Goal: Navigation & Orientation: Find specific page/section

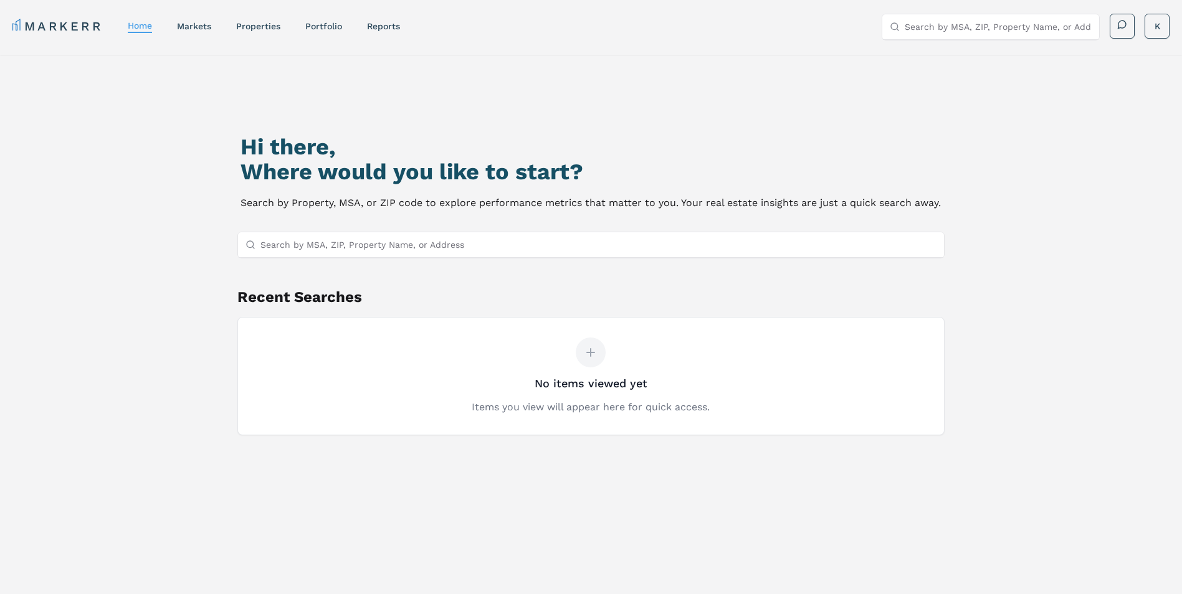
click at [405, 251] on input "Search by MSA, ZIP, Property Name, or Address" at bounding box center [598, 244] width 677 height 25
click at [238, 26] on link "properties" at bounding box center [258, 26] width 44 height 10
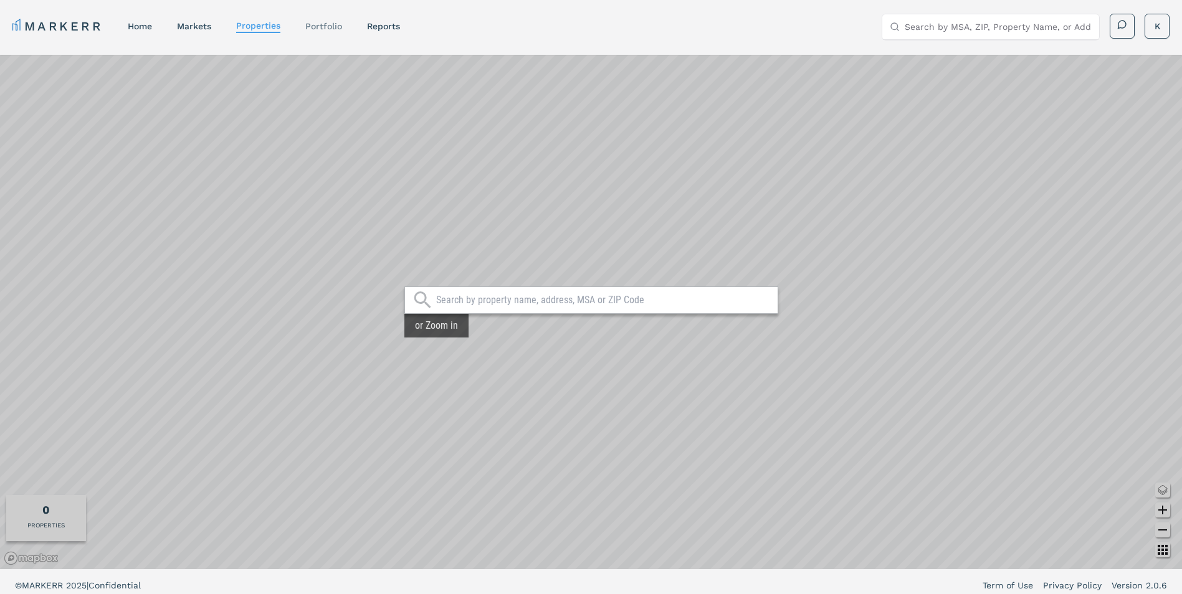
click at [327, 31] on div "Portfolio" at bounding box center [323, 26] width 37 height 12
click at [335, 26] on link "Portfolio" at bounding box center [323, 26] width 37 height 10
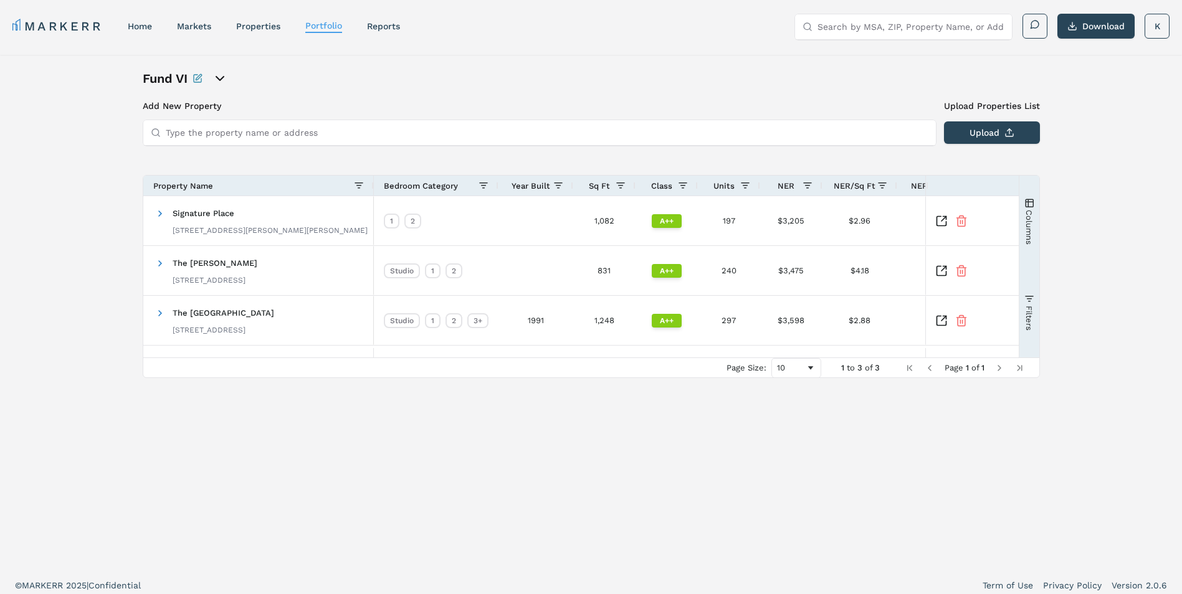
click at [223, 74] on icon "open portfolio options" at bounding box center [219, 78] width 15 height 15
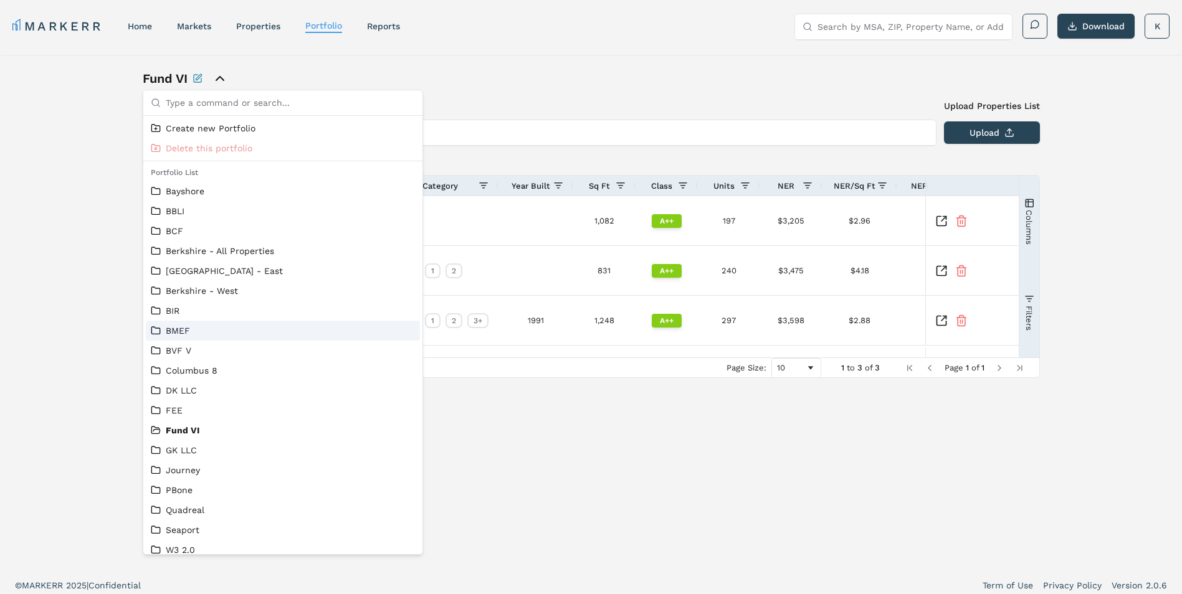
click at [195, 333] on link "BMEF" at bounding box center [283, 331] width 264 height 12
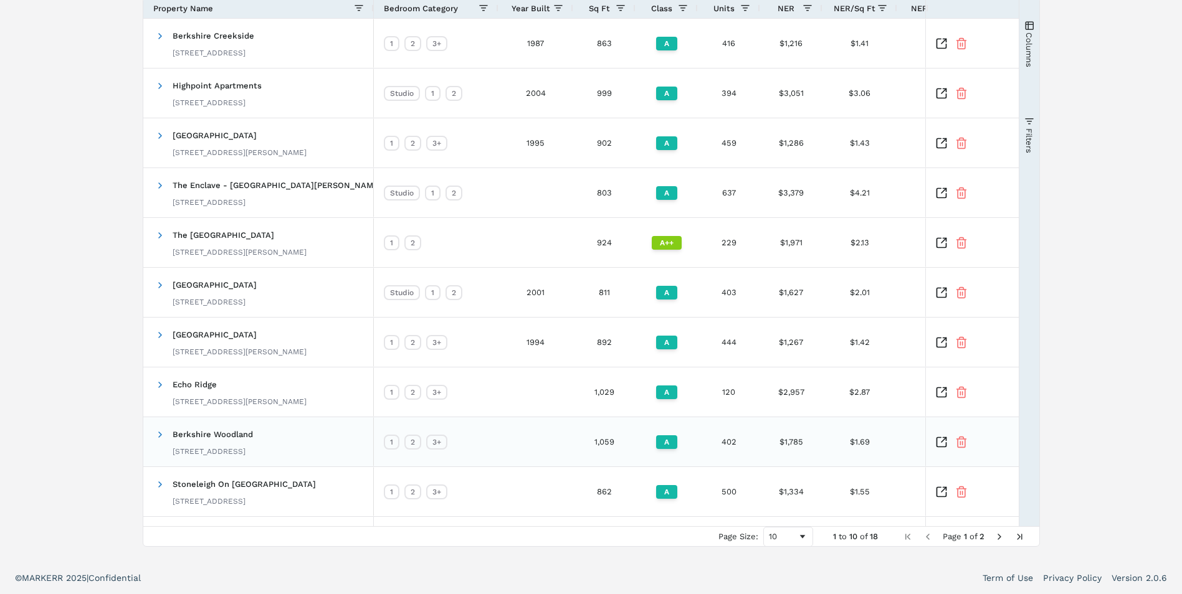
scroll to position [53, 0]
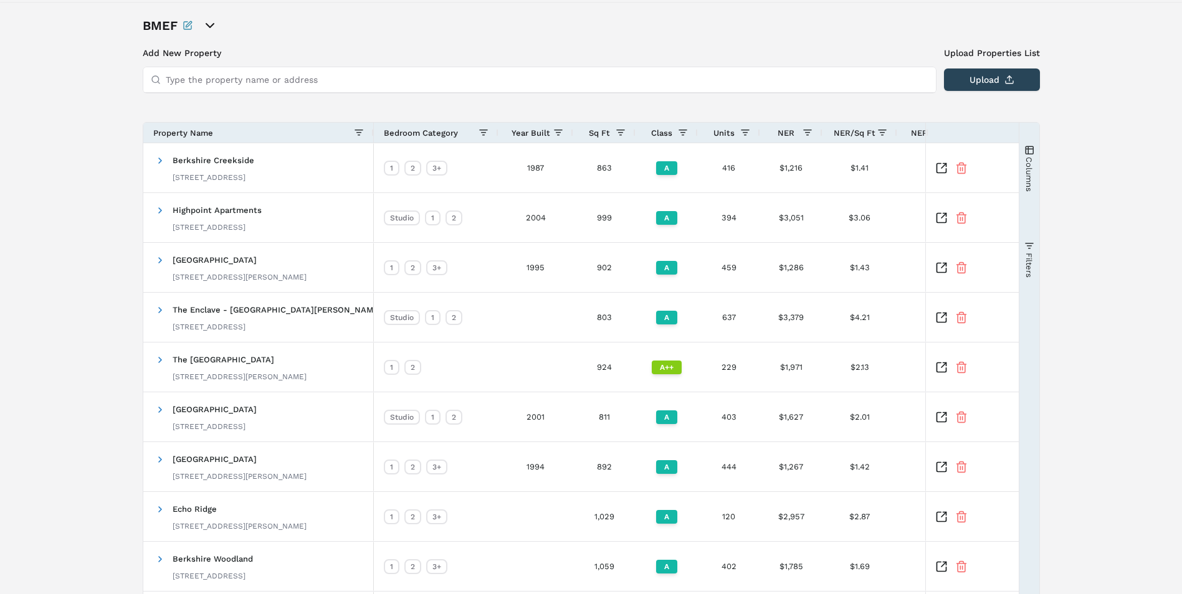
click at [234, 82] on input "Type the property name or address" at bounding box center [547, 79] width 763 height 25
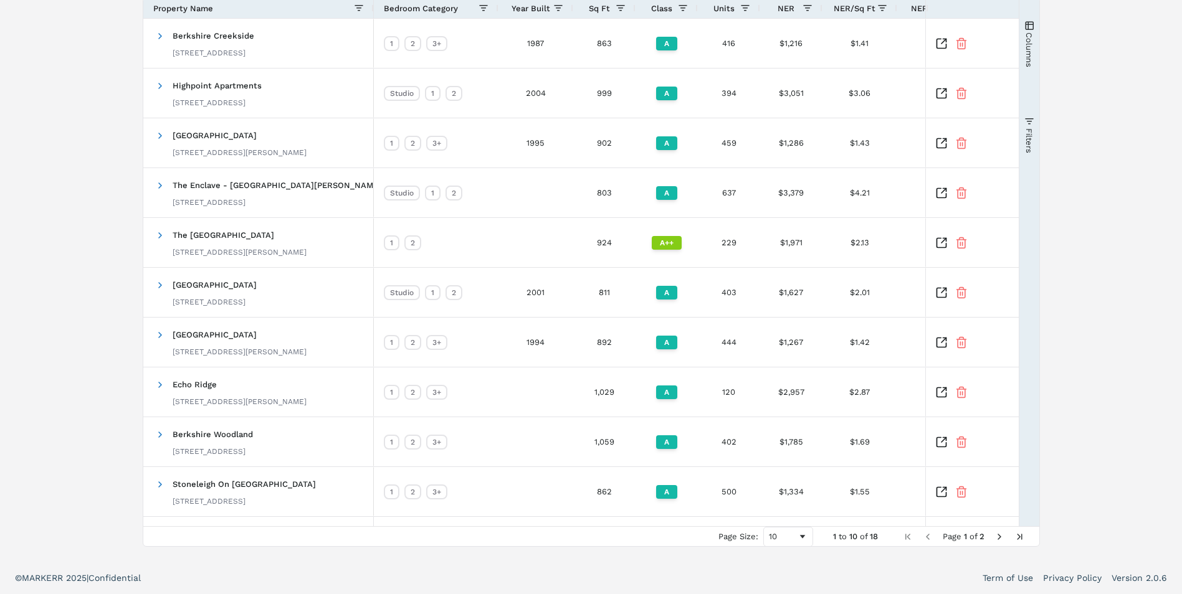
click at [997, 539] on span "Next Page" at bounding box center [999, 537] width 10 height 10
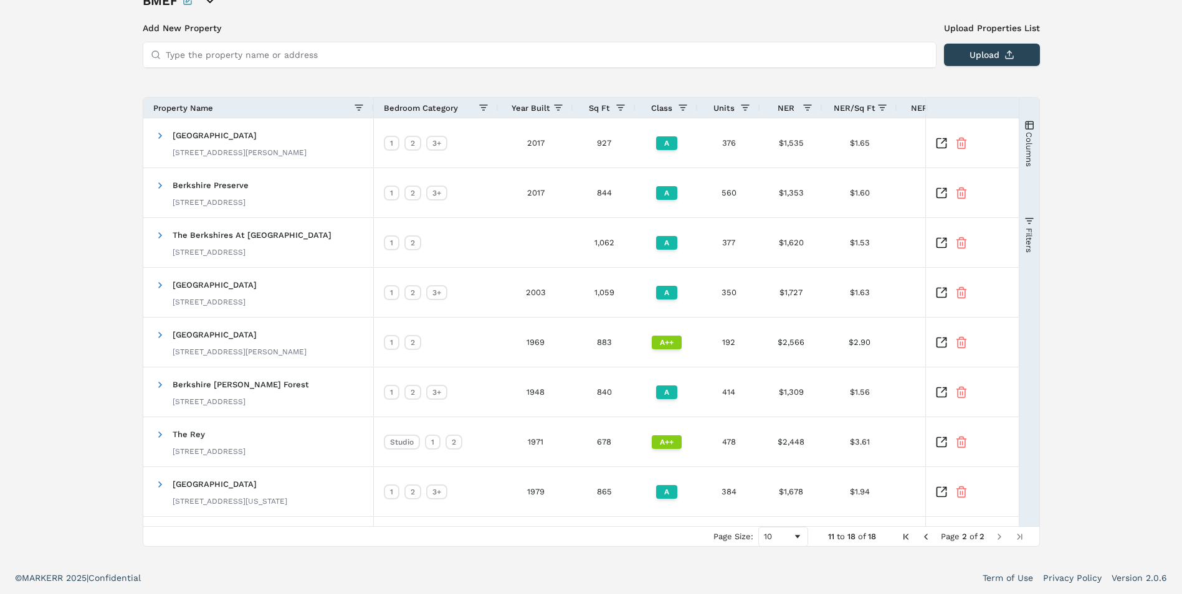
click at [925, 537] on span "Previous Page" at bounding box center [926, 537] width 10 height 10
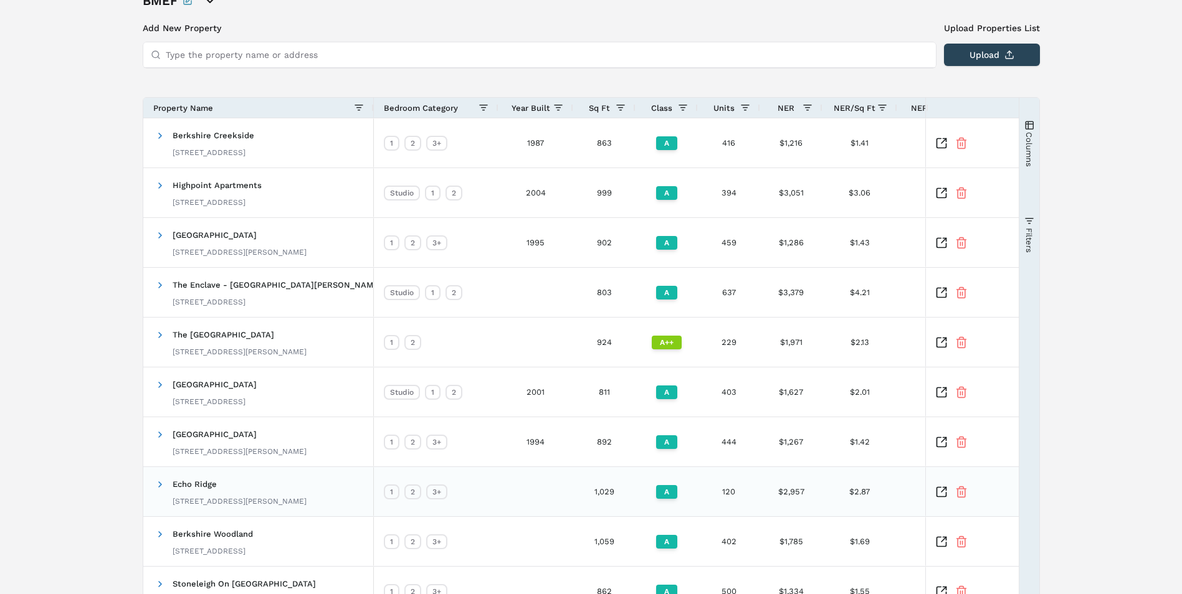
scroll to position [140, 0]
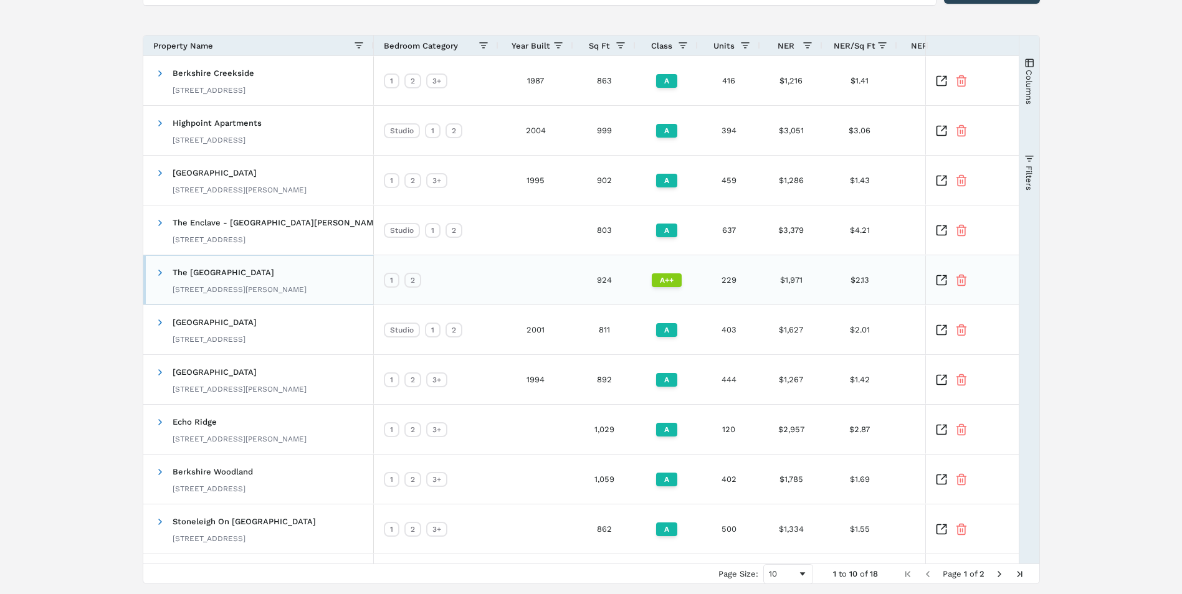
click at [246, 269] on span "The [GEOGRAPHIC_DATA]" at bounding box center [224, 272] width 102 height 9
click at [163, 274] on span at bounding box center [160, 273] width 10 height 10
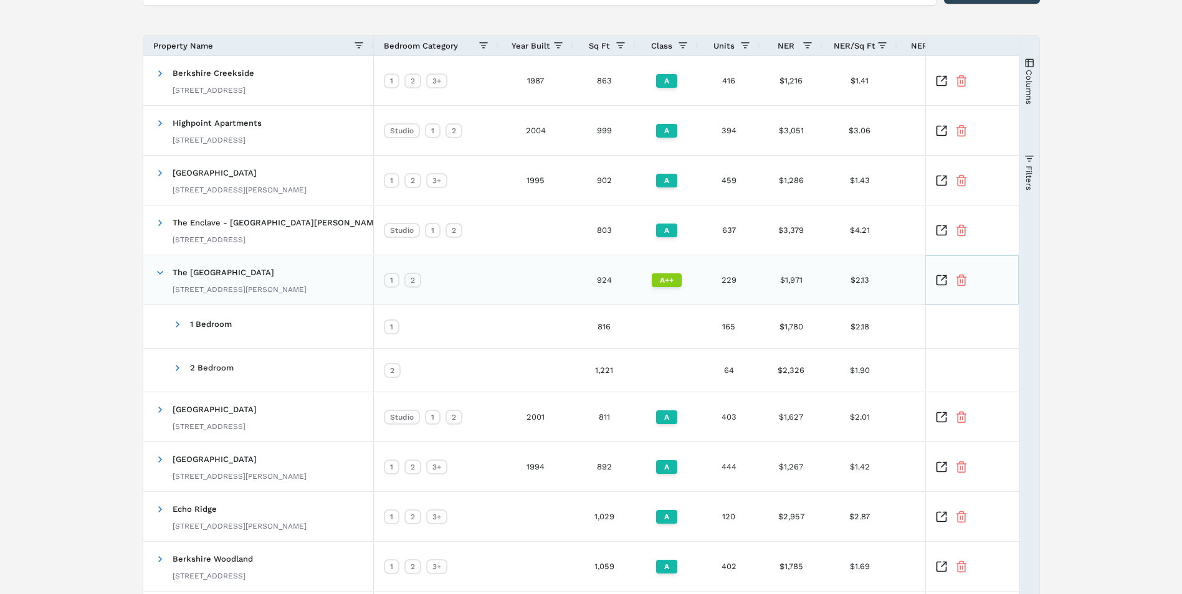
click at [942, 277] on icon "Inspect Comparable" at bounding box center [941, 280] width 12 height 12
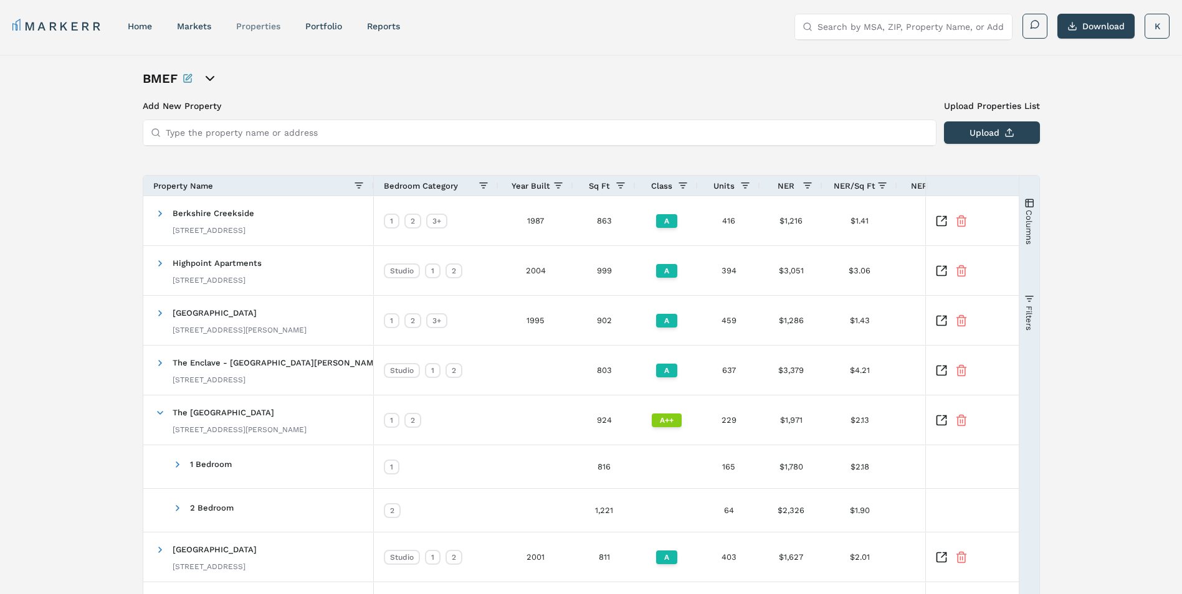
click at [269, 29] on link "properties" at bounding box center [258, 26] width 44 height 10
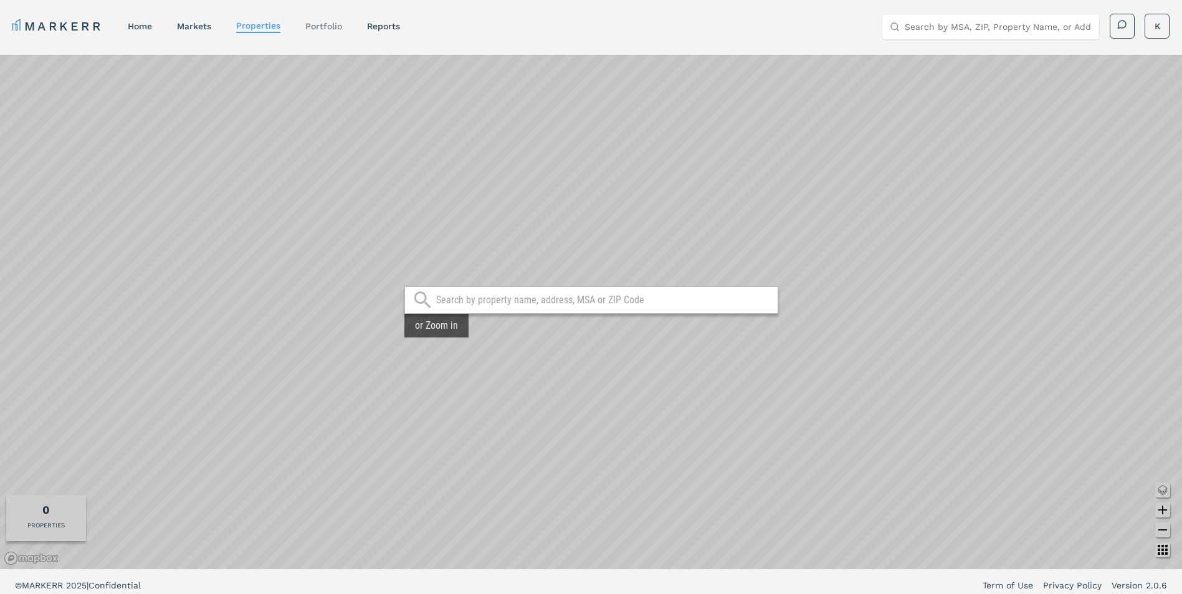
click at [319, 29] on link "Portfolio" at bounding box center [323, 26] width 37 height 10
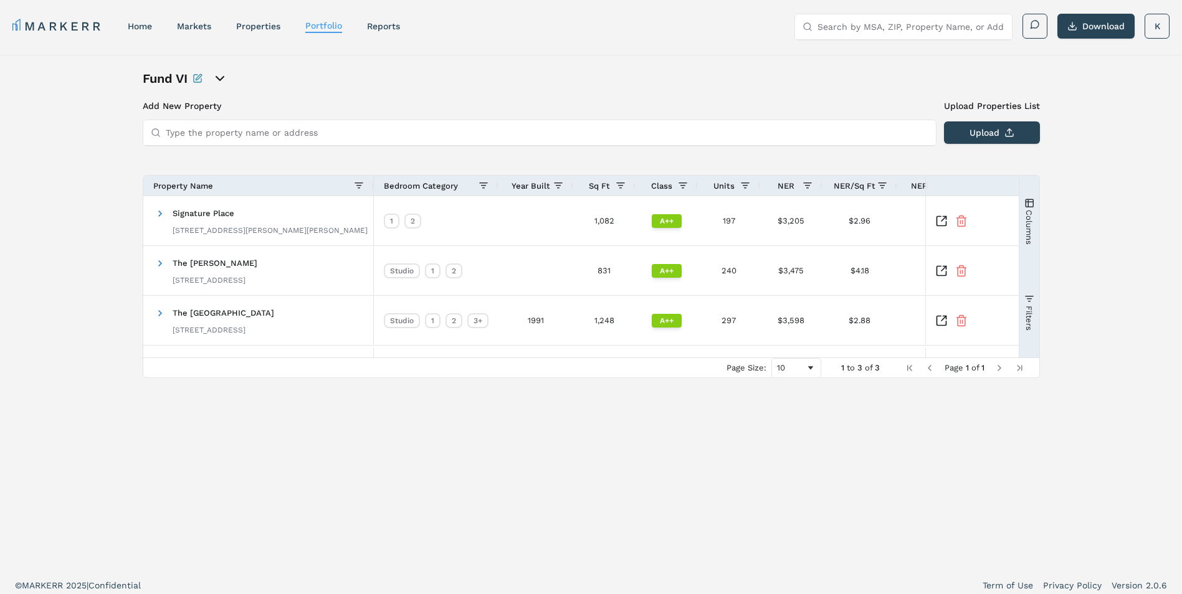
click at [224, 81] on icon "open portfolio options" at bounding box center [219, 78] width 15 height 15
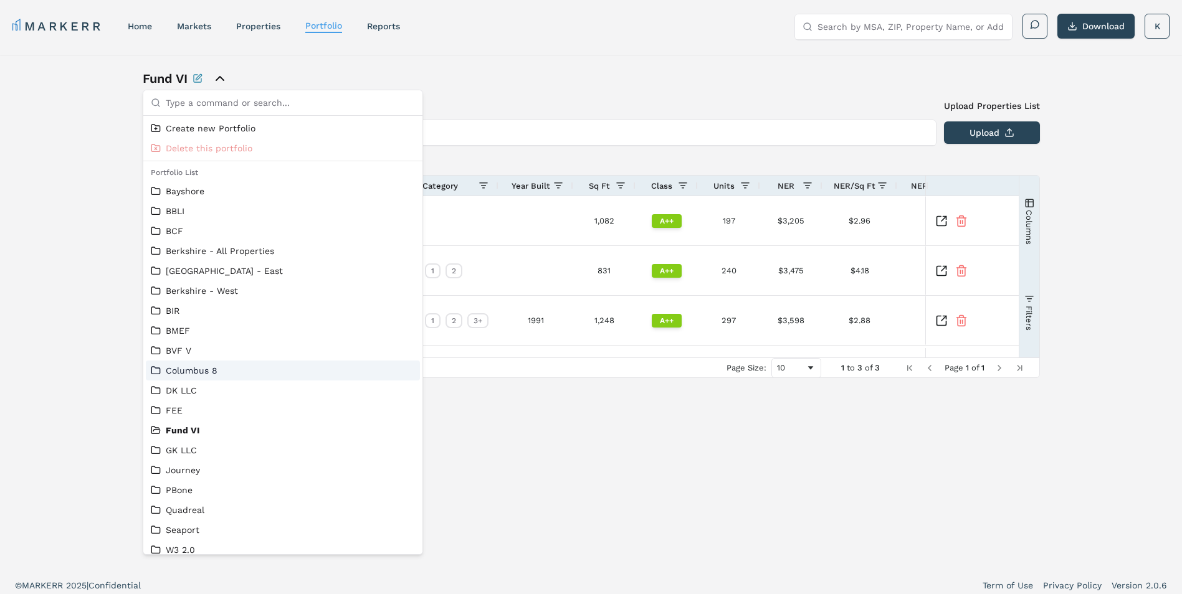
scroll to position [8, 0]
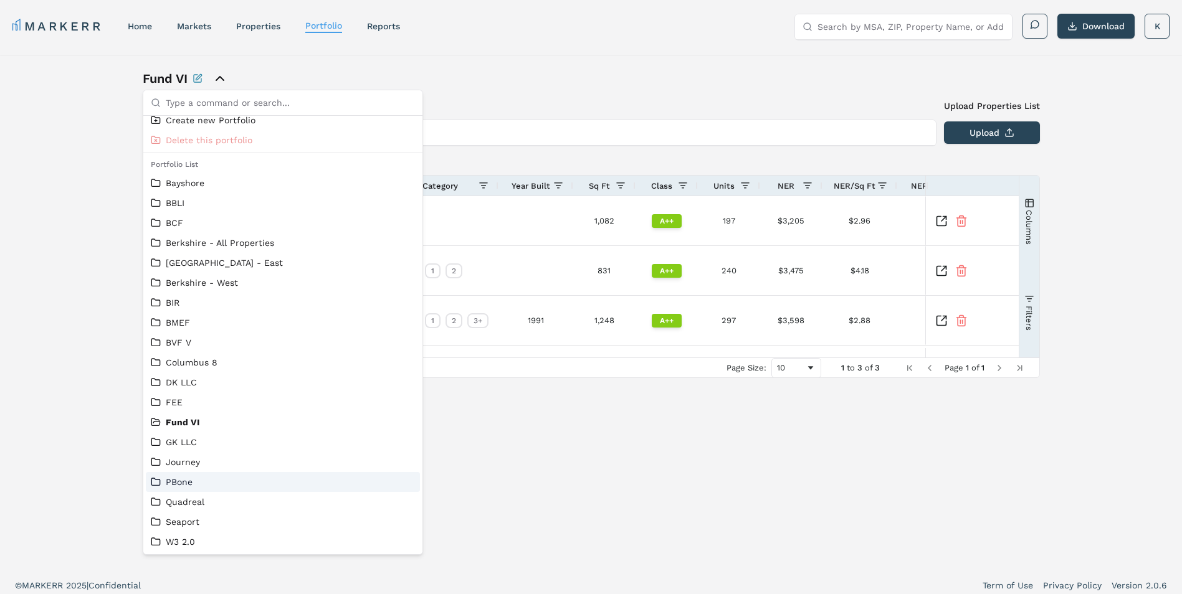
click at [167, 487] on link "PBone" at bounding box center [283, 482] width 264 height 12
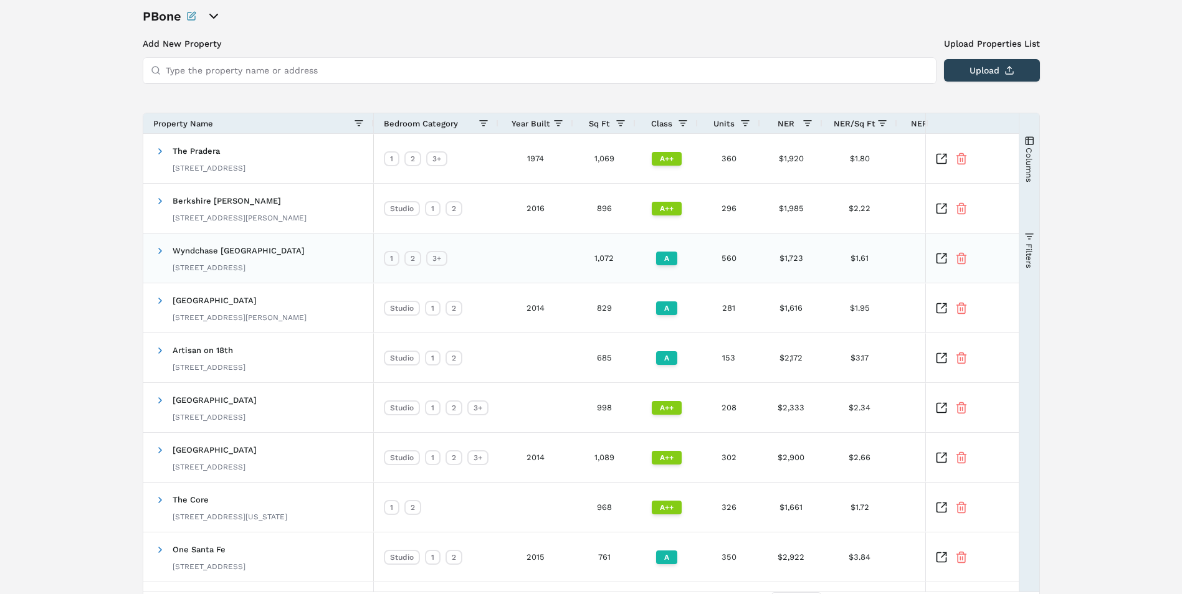
scroll to position [128, 0]
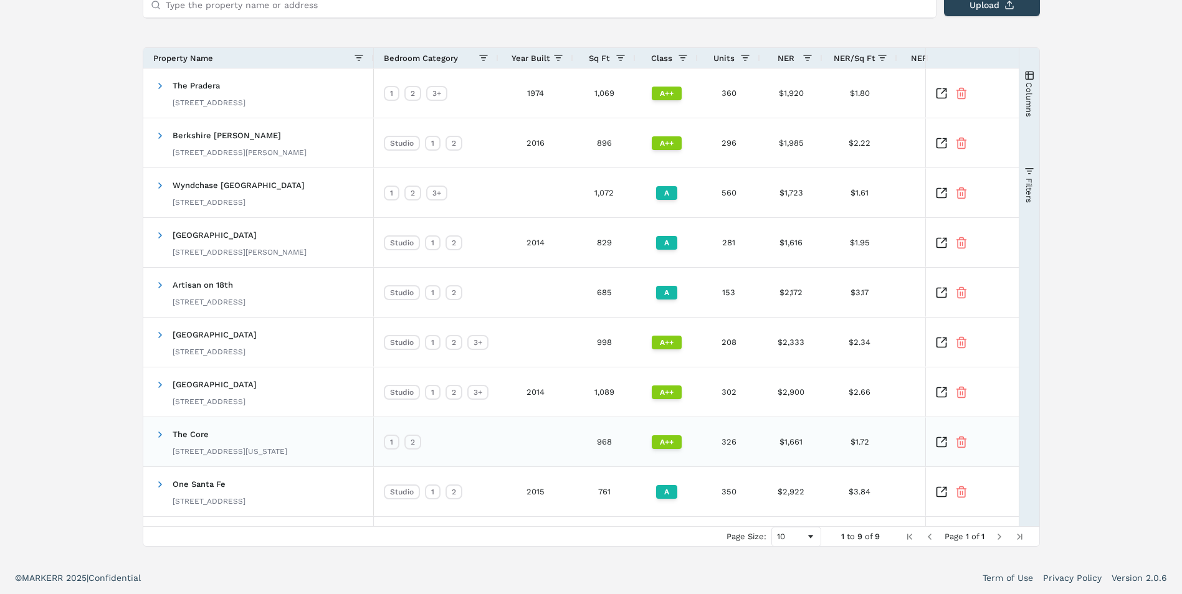
click at [188, 435] on span "The Core" at bounding box center [191, 434] width 36 height 9
click at [163, 435] on span at bounding box center [160, 435] width 10 height 10
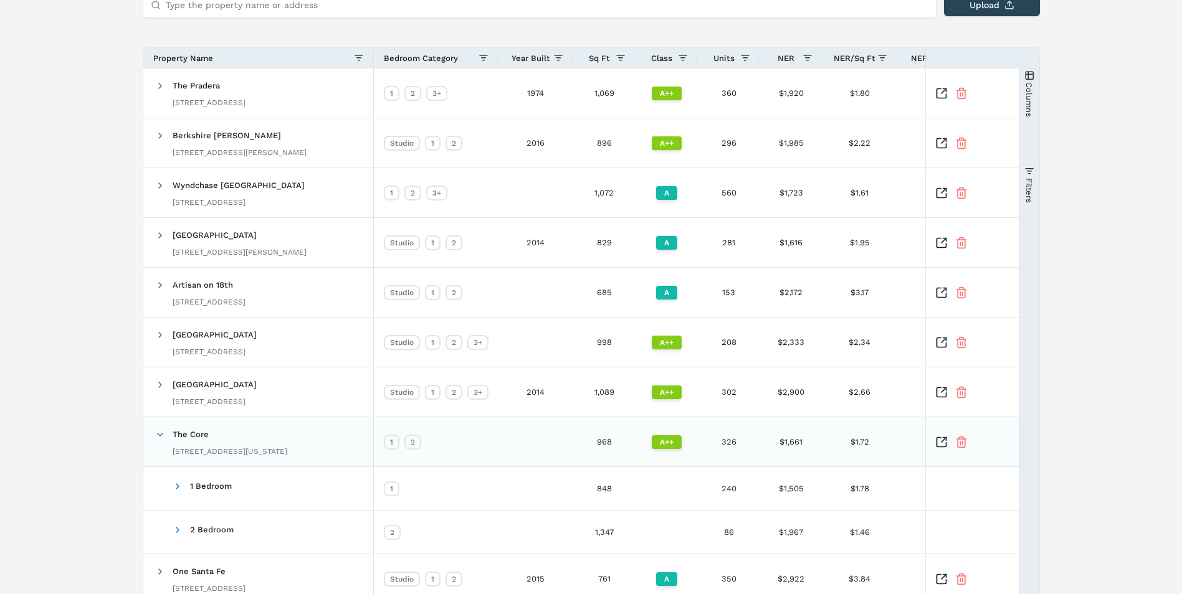
click at [941, 442] on icon "Inspect Comparable" at bounding box center [943, 439] width 5 height 5
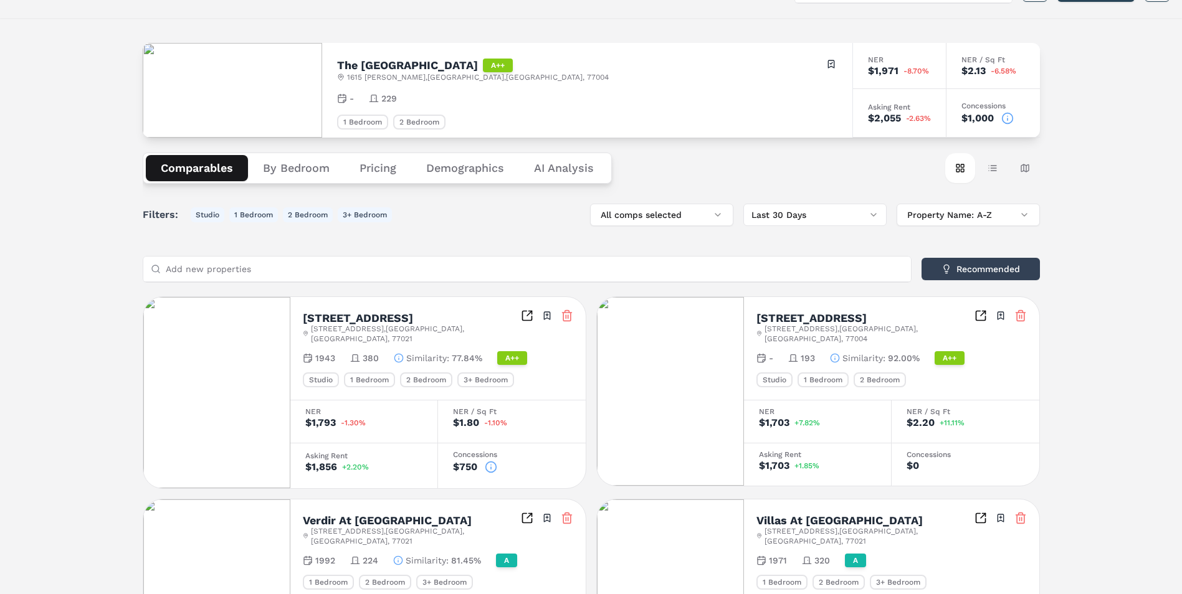
scroll to position [161, 0]
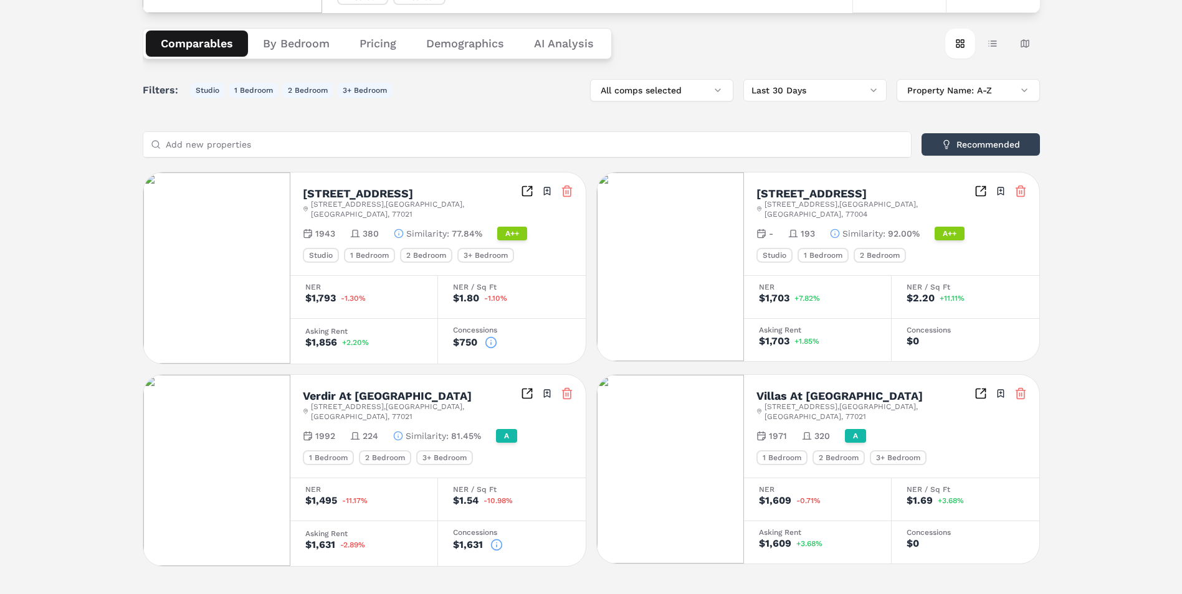
click at [495, 539] on icon at bounding box center [496, 545] width 12 height 12
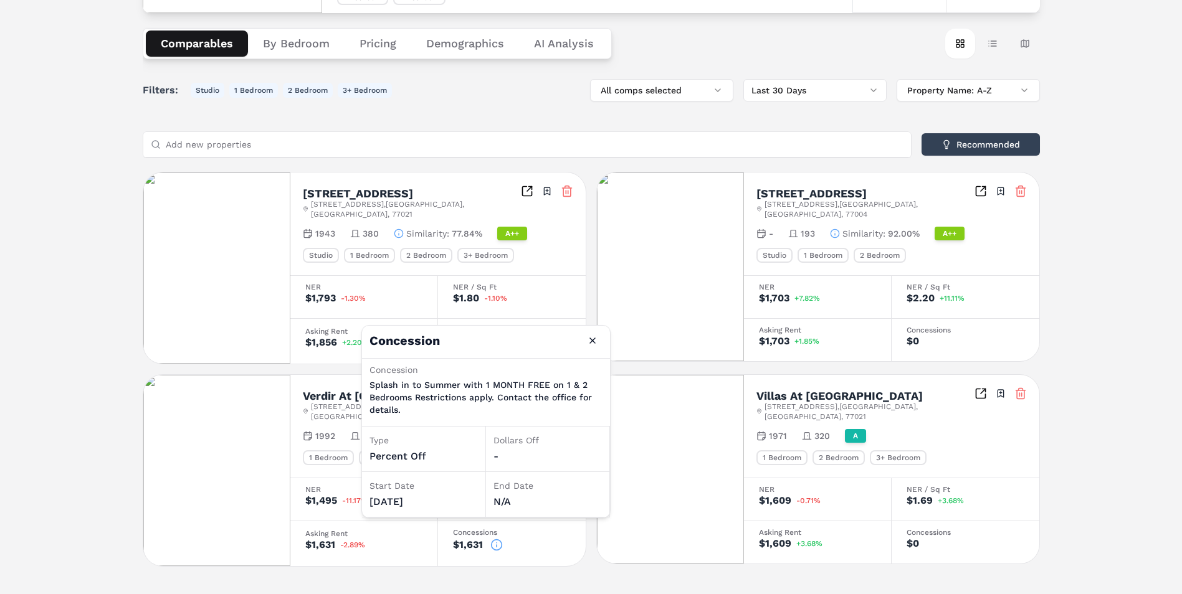
scroll to position [159, 0]
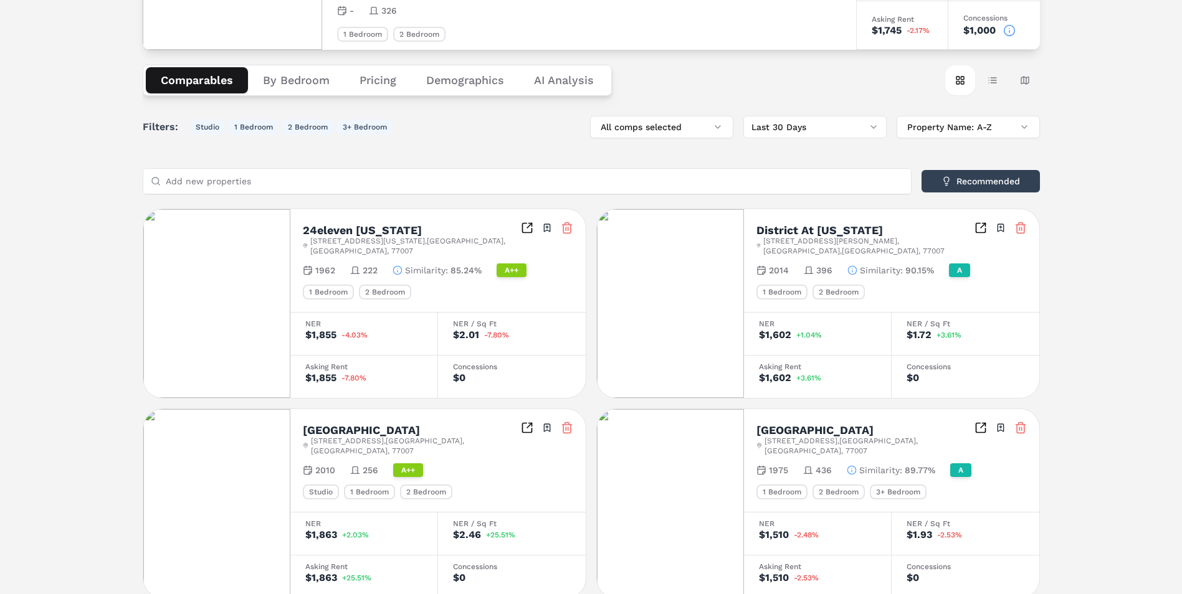
scroll to position [187, 0]
